Goal: Task Accomplishment & Management: Manage account settings

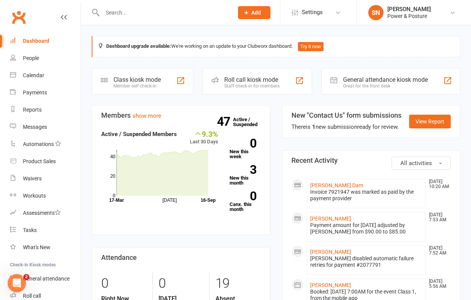
click at [150, 13] on input "text" at bounding box center [164, 12] width 128 height 11
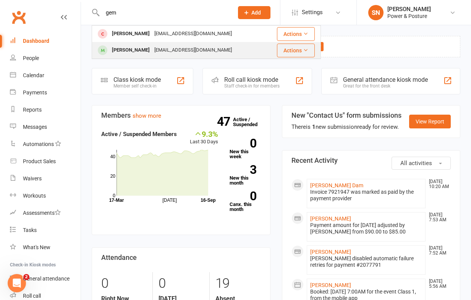
type input "gem"
click at [134, 48] on div "[PERSON_NAME]" at bounding box center [131, 50] width 42 height 11
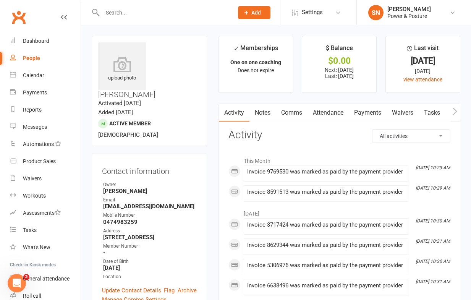
click at [372, 113] on link "Payments" at bounding box center [368, 113] width 38 height 18
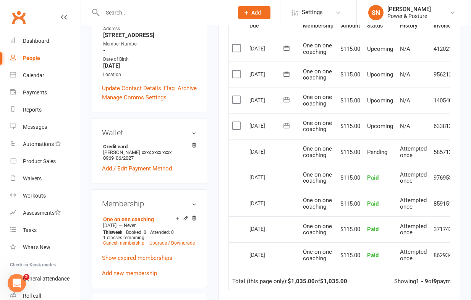
scroll to position [0, 26]
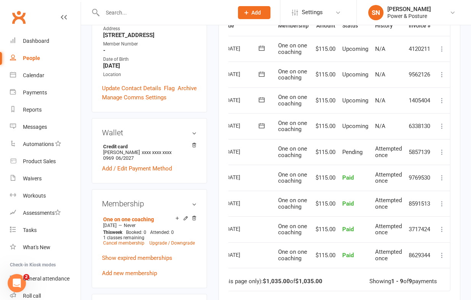
click at [442, 125] on icon at bounding box center [442, 126] width 8 height 8
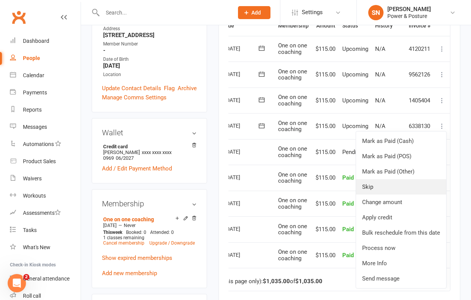
click at [404, 184] on link "Skip" at bounding box center [401, 186] width 90 height 15
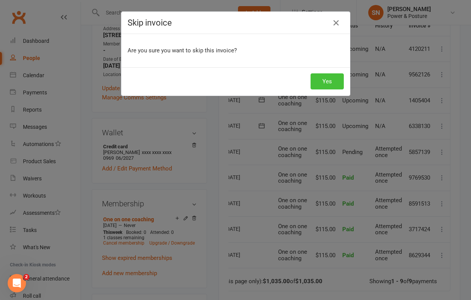
click at [326, 82] on button "Yes" at bounding box center [326, 81] width 33 height 16
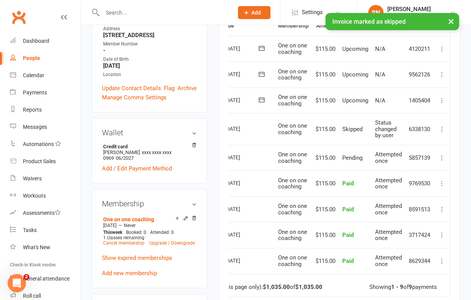
click at [442, 100] on icon at bounding box center [442, 101] width 8 height 8
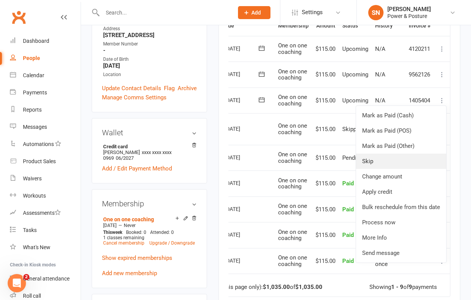
click at [404, 163] on link "Skip" at bounding box center [401, 160] width 90 height 15
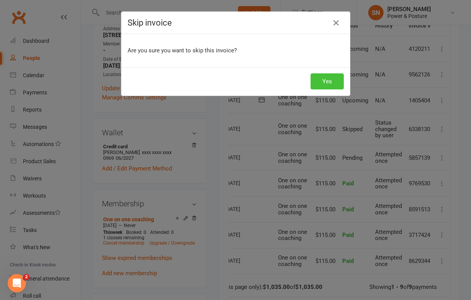
click at [333, 85] on button "Yes" at bounding box center [326, 81] width 33 height 16
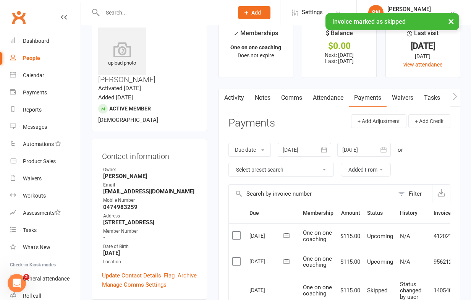
scroll to position [0, 0]
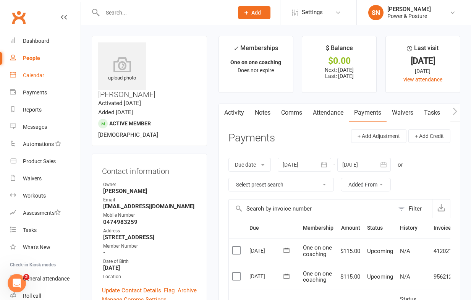
click at [35, 75] on div "Calendar" at bounding box center [33, 75] width 21 height 6
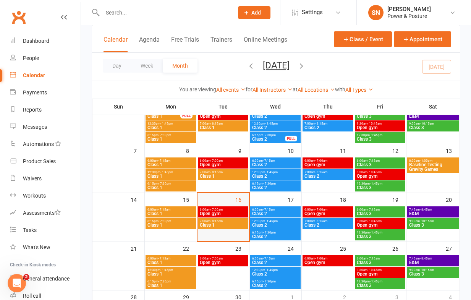
scroll to position [76, 0]
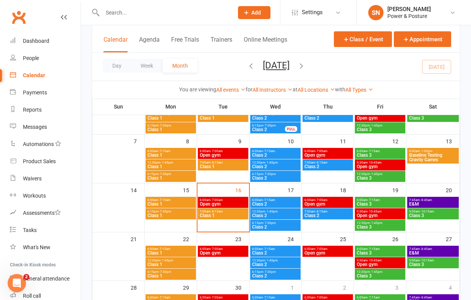
click at [276, 222] on span "6:15pm - 7:30pm" at bounding box center [275, 222] width 47 height 3
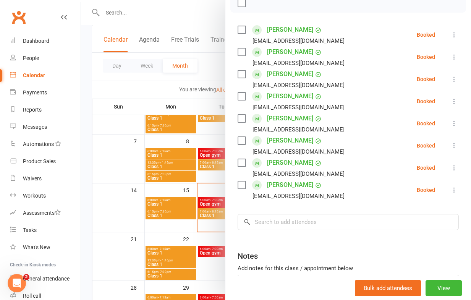
scroll to position [95, 0]
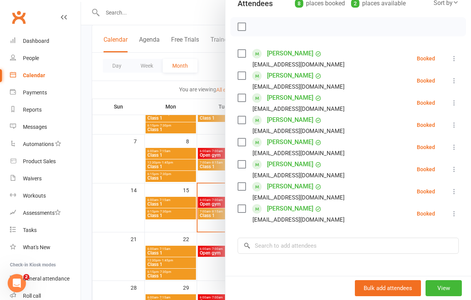
click at [138, 86] on div at bounding box center [276, 150] width 390 height 300
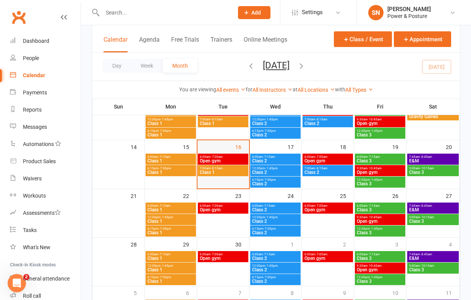
scroll to position [123, 0]
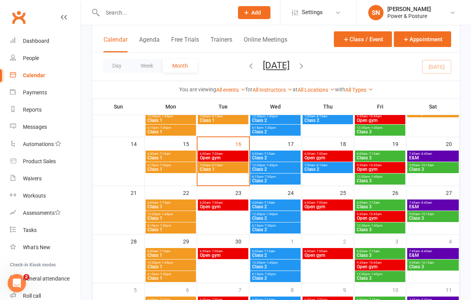
click at [276, 228] on span "Class 2" at bounding box center [275, 229] width 47 height 5
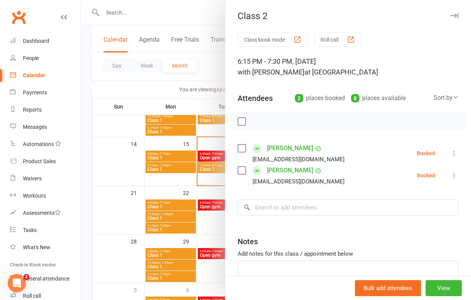
click at [161, 90] on div at bounding box center [276, 150] width 390 height 300
